Goal: Task Accomplishment & Management: Use online tool/utility

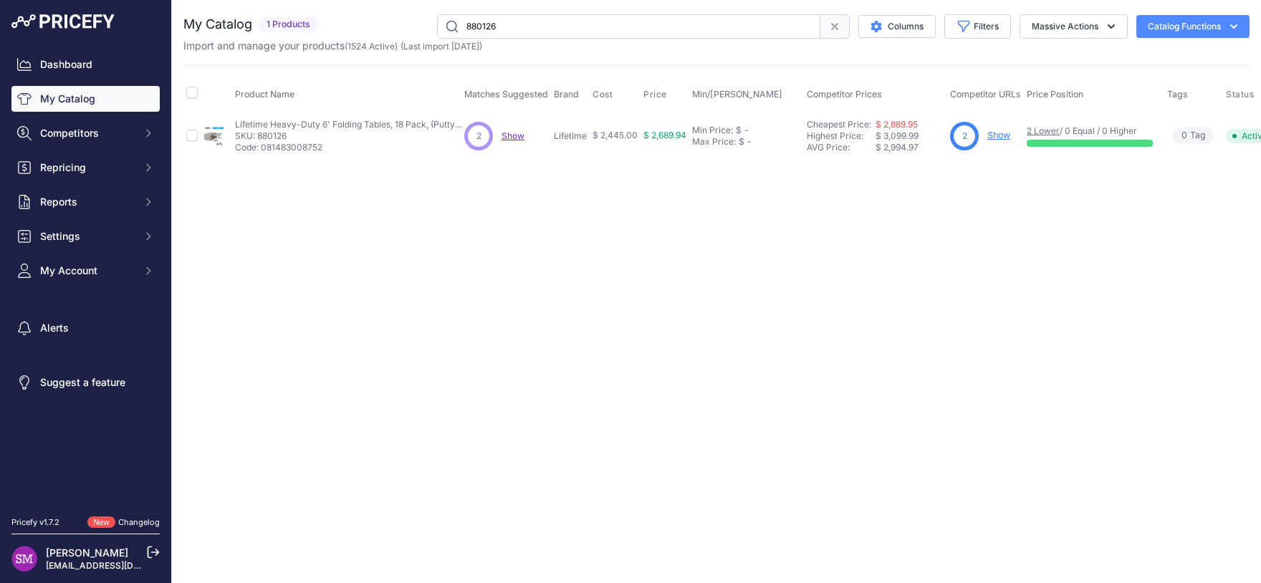
click at [518, 135] on span "Show" at bounding box center [512, 135] width 23 height 11
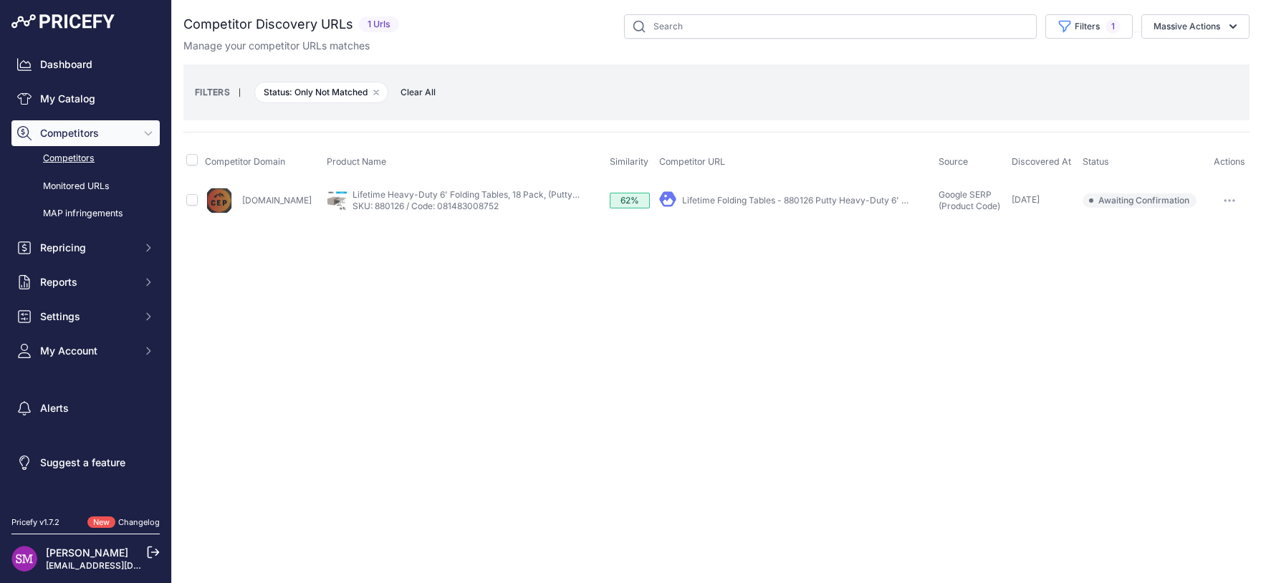
click at [736, 200] on link "Lifetime Folding Tables - 880126 Putty Heavy-Duty 6' Table -" at bounding box center [806, 200] width 248 height 11
click at [1230, 200] on icon "button" at bounding box center [1228, 200] width 1 height 1
click at [1203, 225] on button "Confirm match" at bounding box center [1187, 230] width 117 height 23
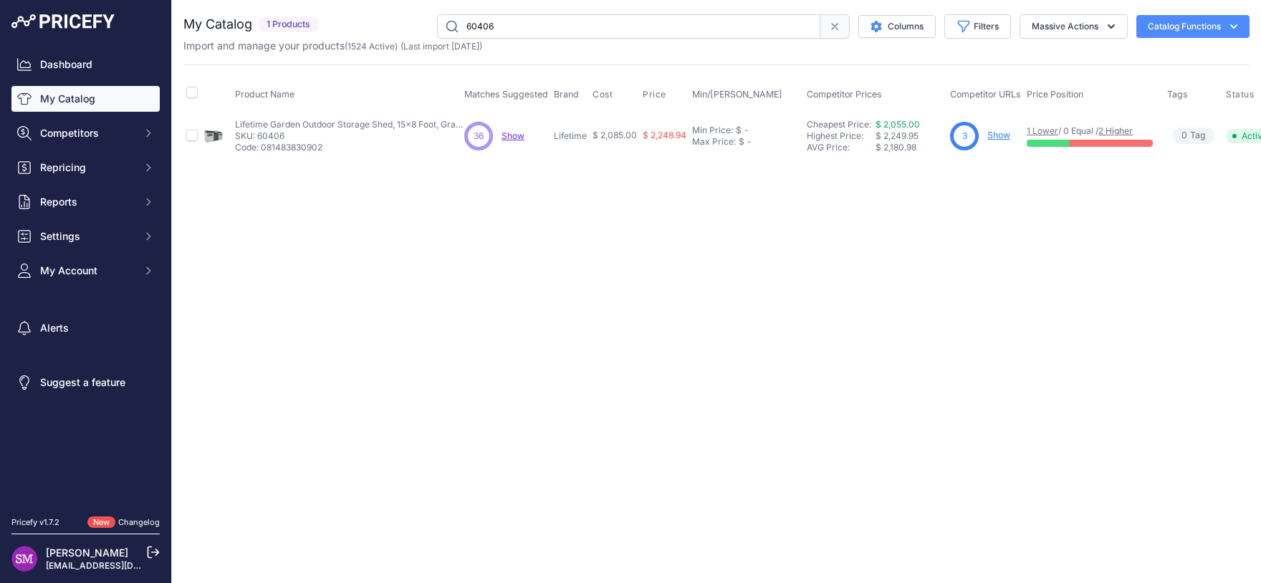
click at [514, 137] on span "Show" at bounding box center [512, 135] width 23 height 11
click at [518, 138] on span "Show" at bounding box center [512, 135] width 23 height 11
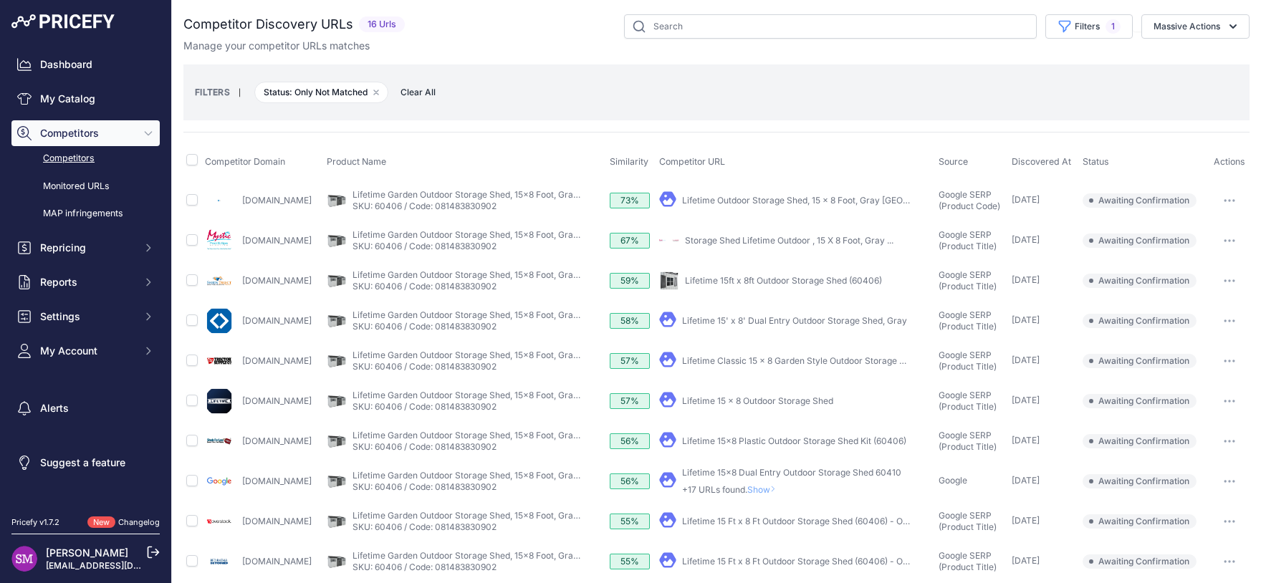
click at [766, 403] on link "Lifetime 15 x 8 Outdoor Storage Shed" at bounding box center [757, 400] width 151 height 11
click at [1216, 403] on button "button" at bounding box center [1229, 401] width 29 height 20
click at [1196, 433] on button "Confirm match" at bounding box center [1187, 431] width 117 height 23
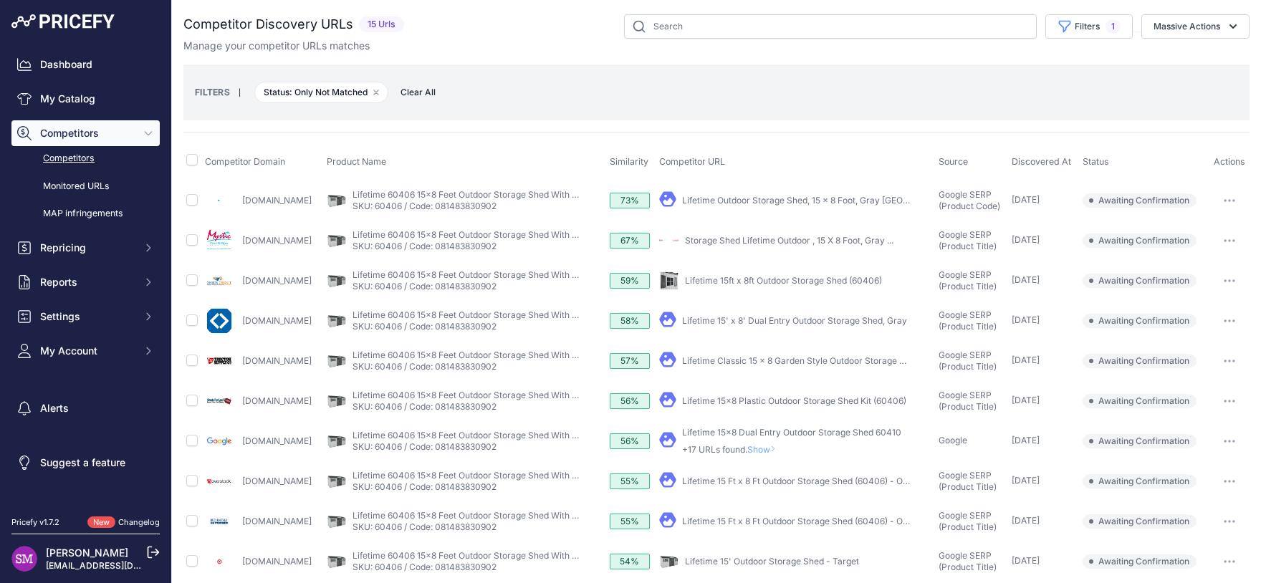
click at [799, 318] on link "Lifetime 15' x 8' Dual Entry Outdoor Storage Shed, Gray" at bounding box center [794, 320] width 225 height 11
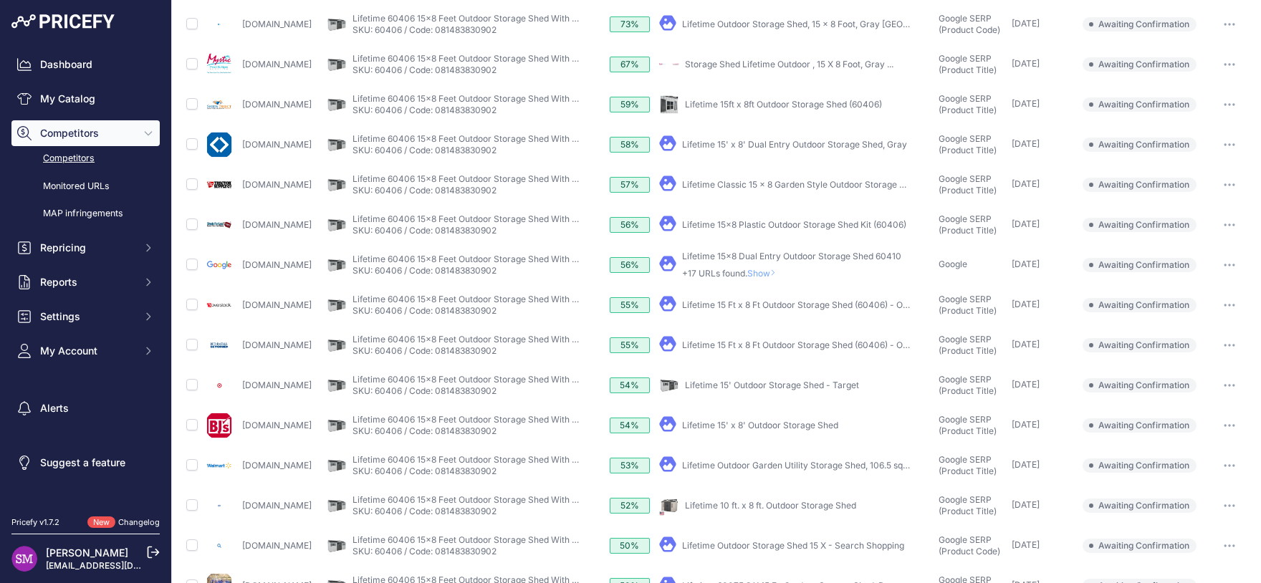
scroll to position [212, 0]
